Goal: Obtain resource: Obtain resource

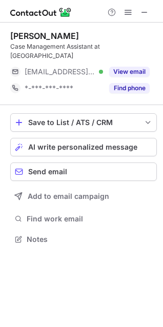
scroll to position [232, 163]
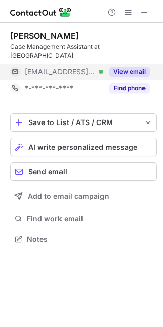
click at [133, 69] on button "View email" at bounding box center [129, 72] width 40 height 10
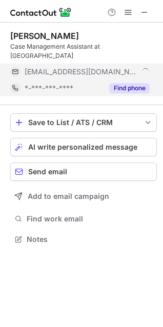
scroll to position [249, 163]
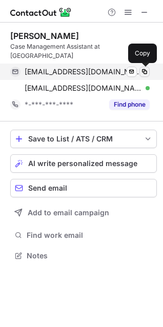
click at [145, 74] on span at bounding box center [144, 72] width 8 height 8
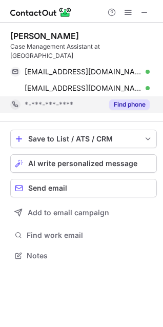
click at [127, 106] on button "Find phone" at bounding box center [129, 104] width 40 height 10
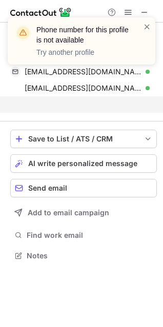
scroll to position [232, 163]
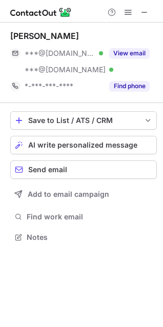
scroll to position [226, 163]
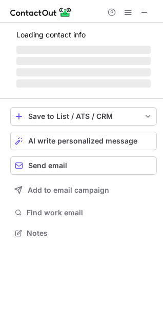
scroll to position [239, 163]
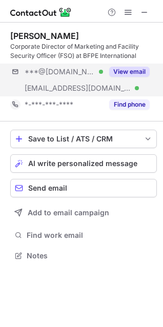
drag, startPoint x: 135, startPoint y: 70, endPoint x: 159, endPoint y: 74, distance: 25.0
click at [136, 70] on button "View email" at bounding box center [129, 72] width 40 height 10
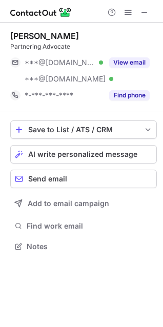
scroll to position [239, 163]
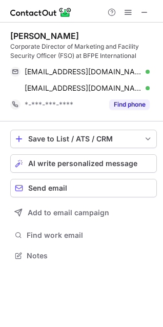
scroll to position [249, 163]
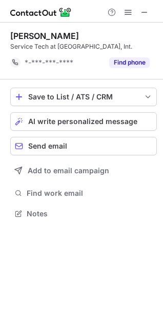
scroll to position [207, 163]
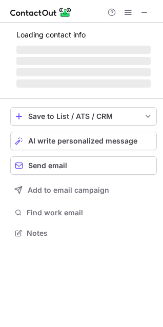
scroll to position [223, 163]
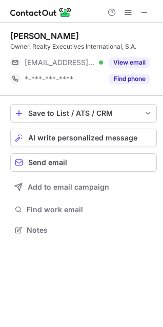
scroll to position [223, 163]
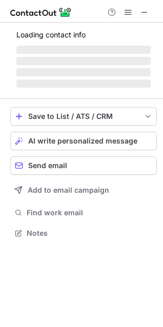
scroll to position [223, 163]
